Goal: Information Seeking & Learning: Learn about a topic

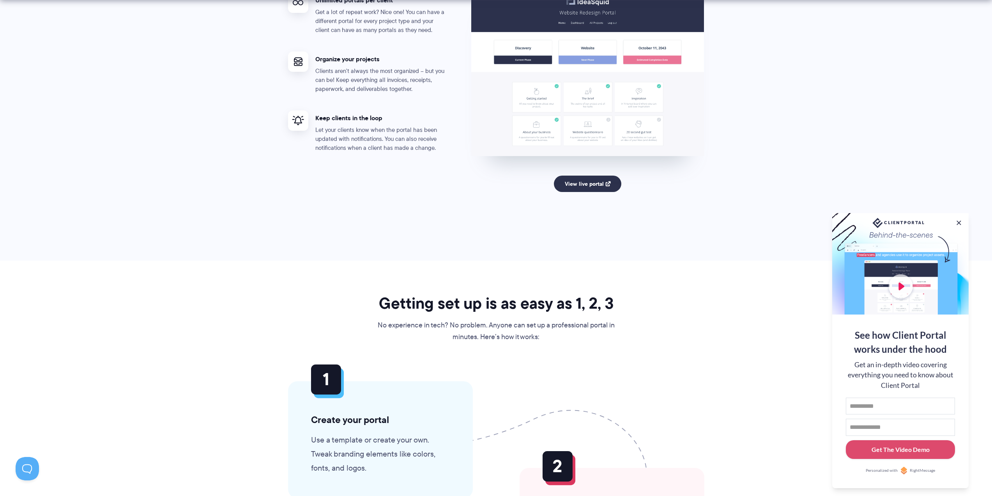
scroll to position [1599, 0]
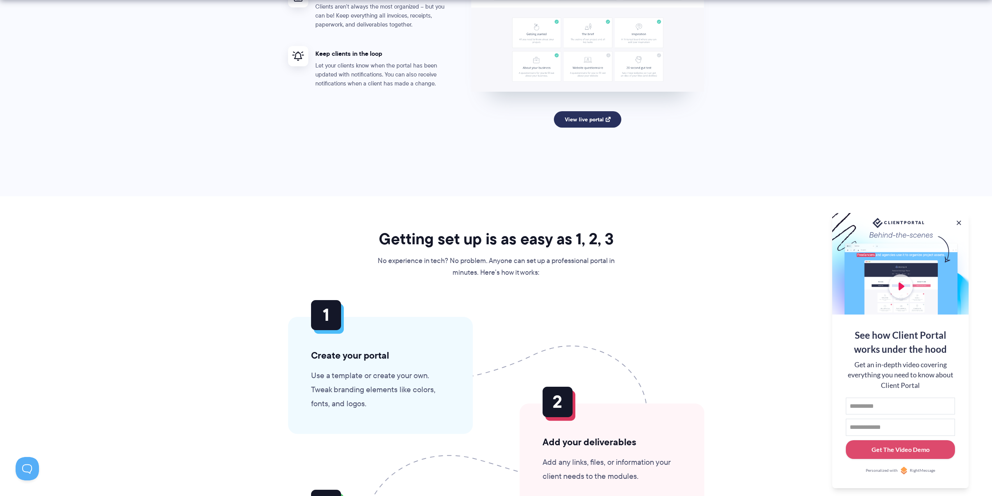
click at [593, 125] on link "View live portal" at bounding box center [587, 119] width 67 height 16
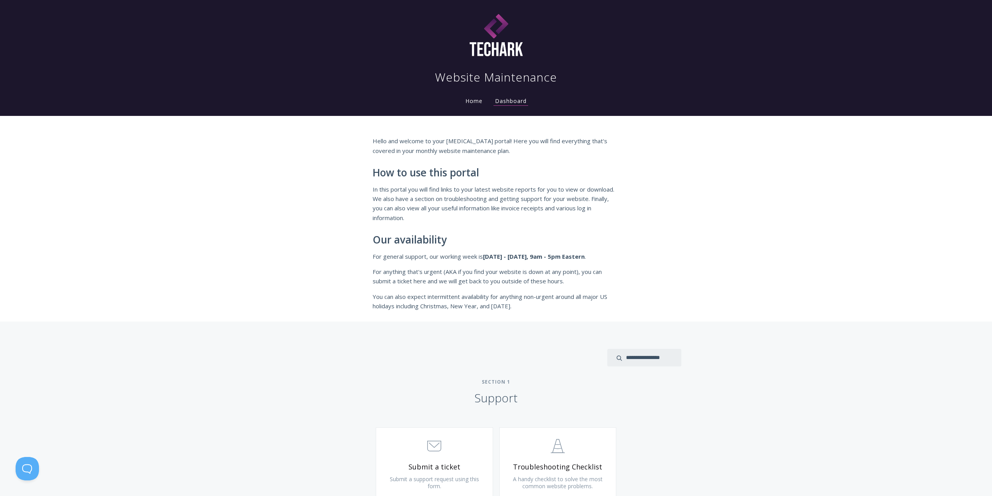
click at [477, 103] on link "Home" at bounding box center [474, 100] width 20 height 7
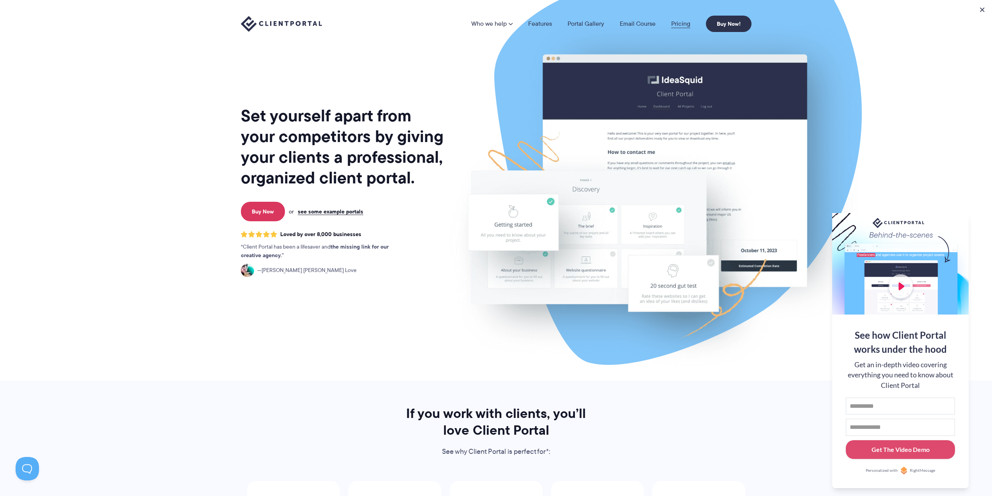
click at [679, 24] on link "Pricing" at bounding box center [680, 24] width 19 height 6
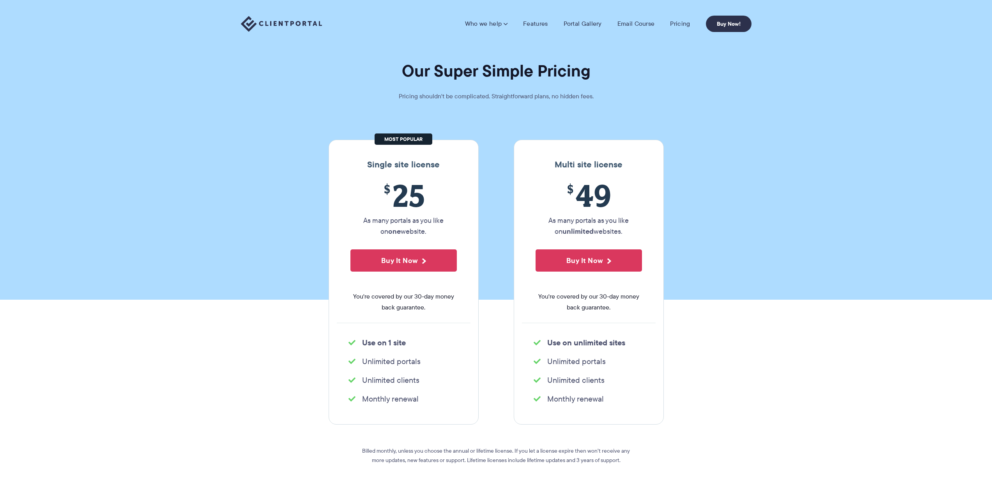
click at [402, 223] on p "As many portals as you like on one website." at bounding box center [404, 226] width 106 height 22
click at [404, 223] on p "As many portals as you like on one website." at bounding box center [404, 226] width 106 height 22
